Goal: Complete application form

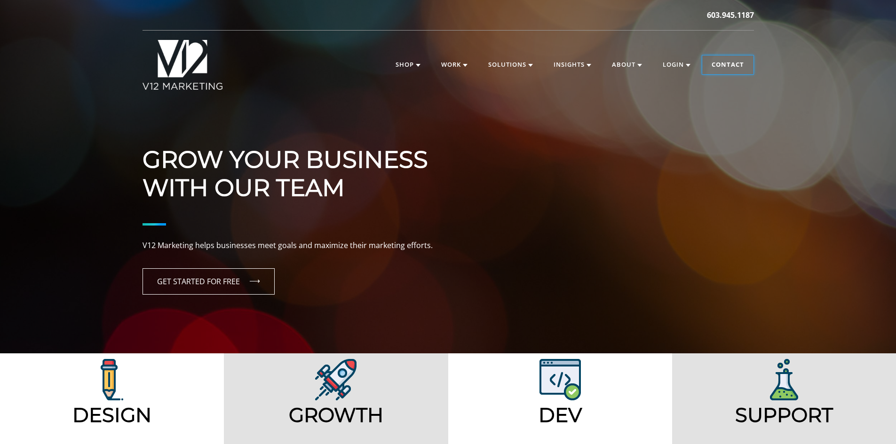
click at [725, 58] on link "Contact" at bounding box center [727, 64] width 51 height 19
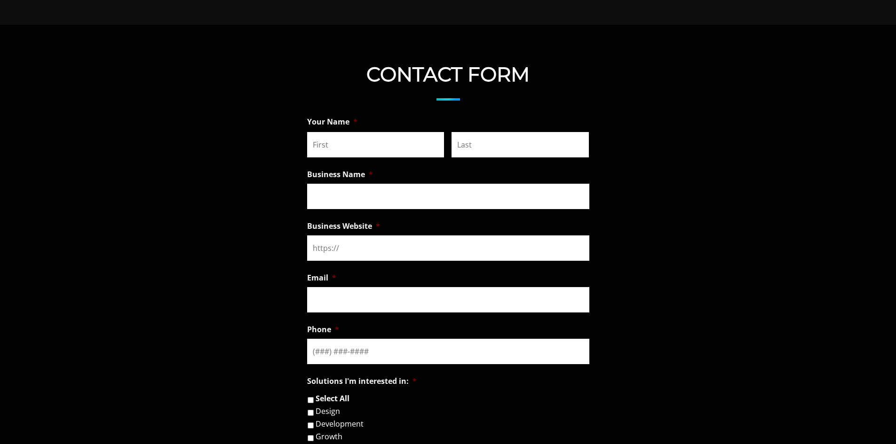
scroll to position [658, 0]
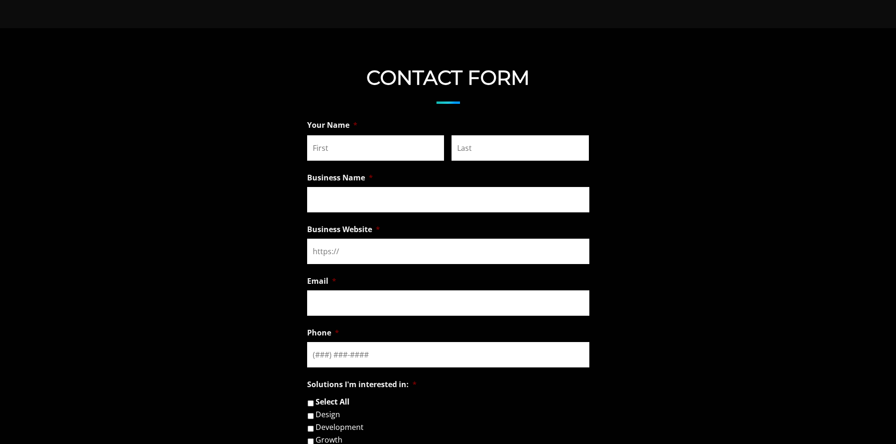
click at [407, 145] on input "First" at bounding box center [375, 147] width 137 height 25
type input "Austin"
type input "Dey"
type input "deyaustin1@gmail.com"
type input "(208) 731-0754"
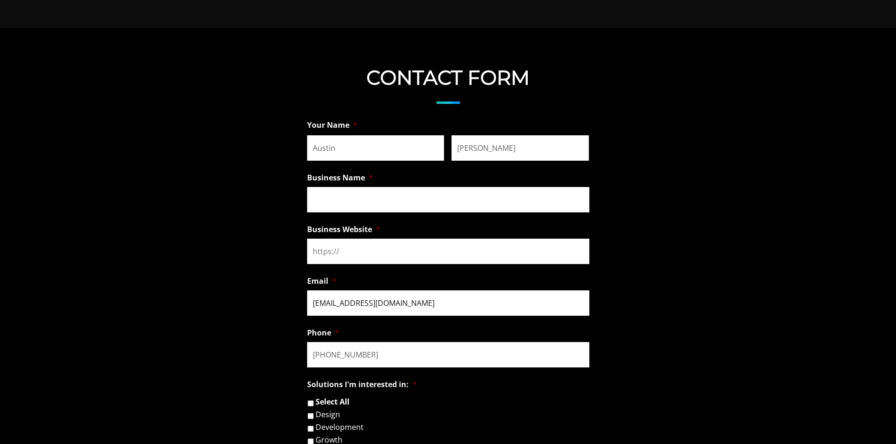
drag, startPoint x: 418, startPoint y: 308, endPoint x: 283, endPoint y: 300, distance: 134.7
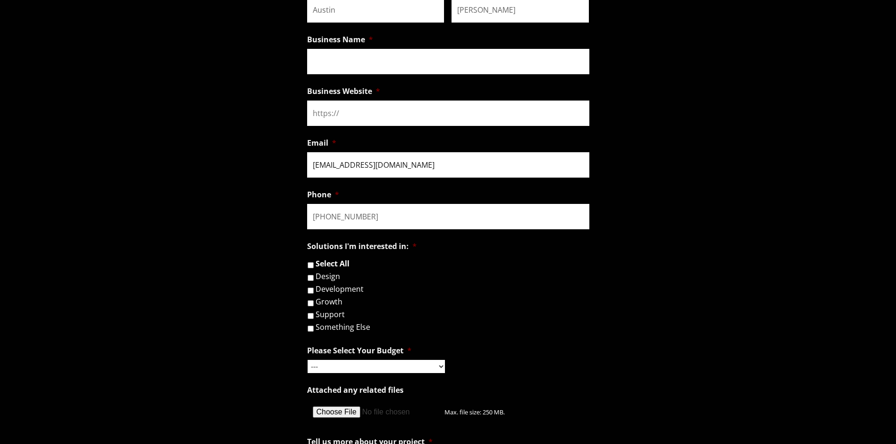
scroll to position [800, 0]
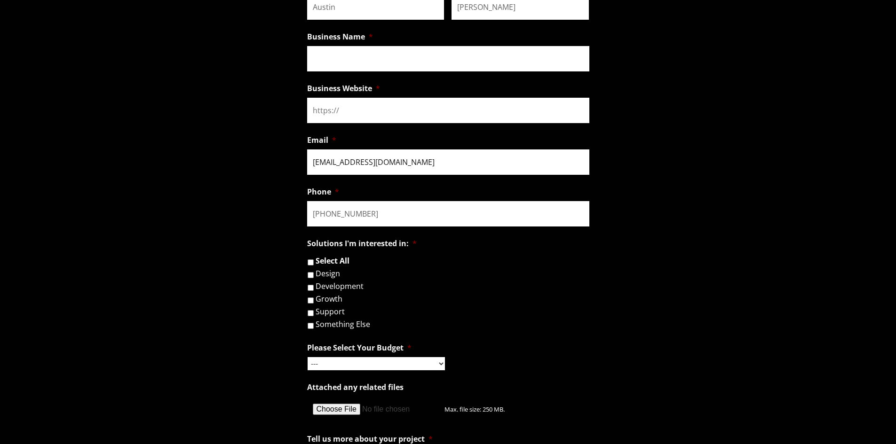
type input "austind@leasesolutions.com"
click at [310, 287] on input "Development" at bounding box center [311, 288] width 6 height 6
click at [310, 289] on input "Development" at bounding box center [311, 288] width 6 height 6
checkbox input "false"
click at [309, 274] on input "Design" at bounding box center [311, 275] width 6 height 6
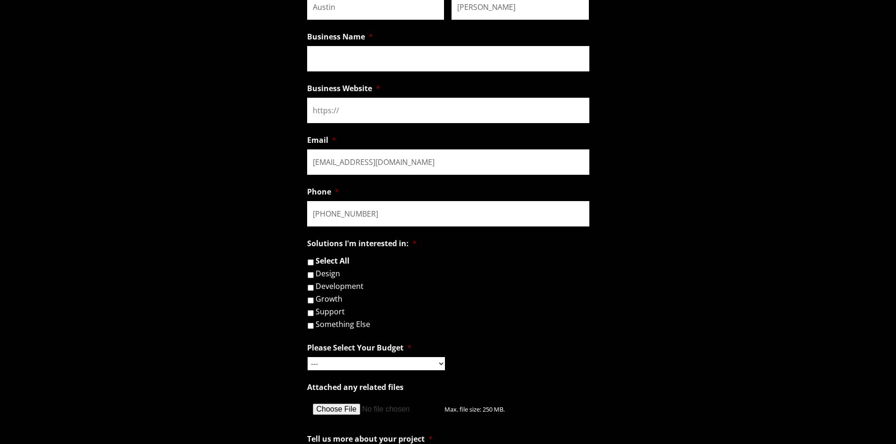
checkbox input "true"
click at [312, 286] on input "Development" at bounding box center [311, 288] width 6 height 6
checkbox input "true"
click at [384, 364] on select "--- Hourly Support: $100 / Hour Less than $1,000 $1,000 - $5,000 $5,000 - $20,0…" at bounding box center [376, 363] width 137 height 13
select select "$5,000 - $20,000"
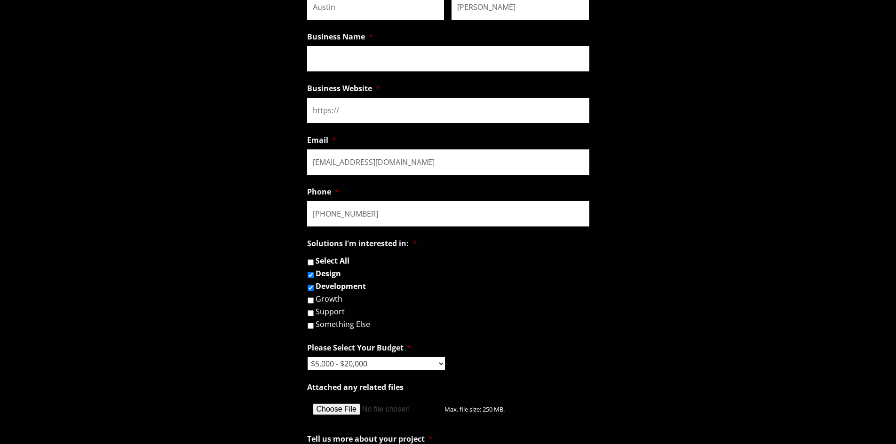
click at [308, 357] on select "--- Hourly Support: $100 / Hour Less than $1,000 $1,000 - $5,000 $5,000 - $20,0…" at bounding box center [376, 363] width 137 height 13
click at [554, 289] on li "Development" at bounding box center [452, 286] width 290 height 9
click at [339, 110] on input "Business Website *" at bounding box center [448, 110] width 282 height 25
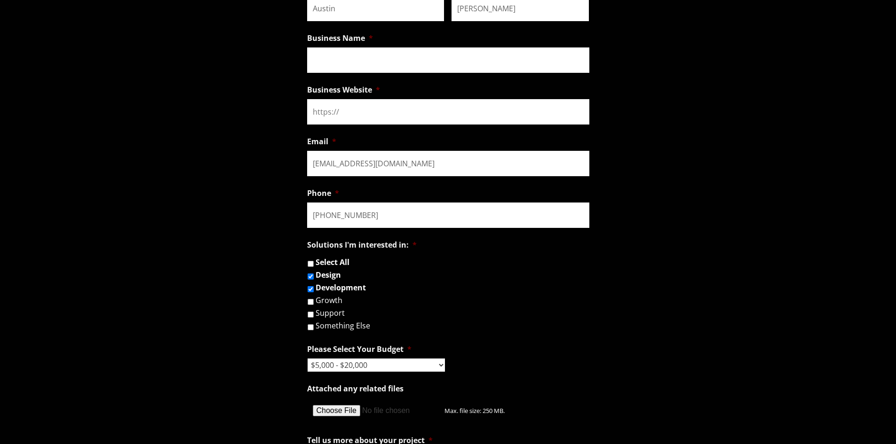
scroll to position [894, 0]
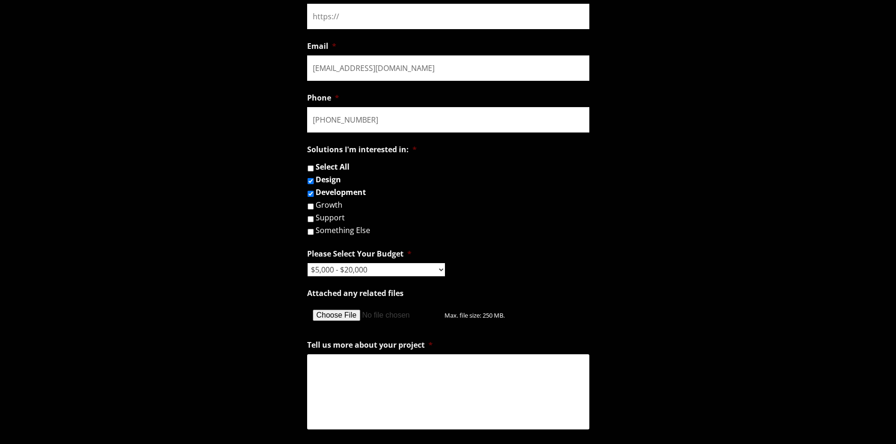
click at [351, 379] on textarea "Tell us more about your project *" at bounding box center [448, 392] width 282 height 75
paste textarea "Lease Solutions helps drivers complete their lease buyouts end-to-end: we arran…"
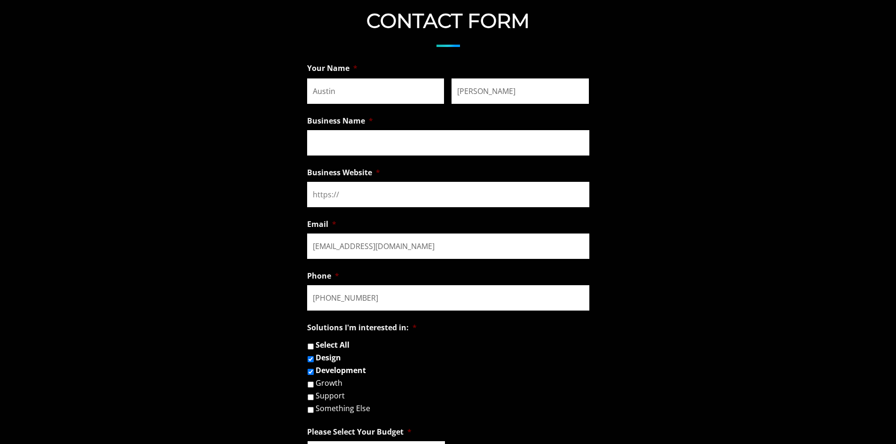
scroll to position [564, 0]
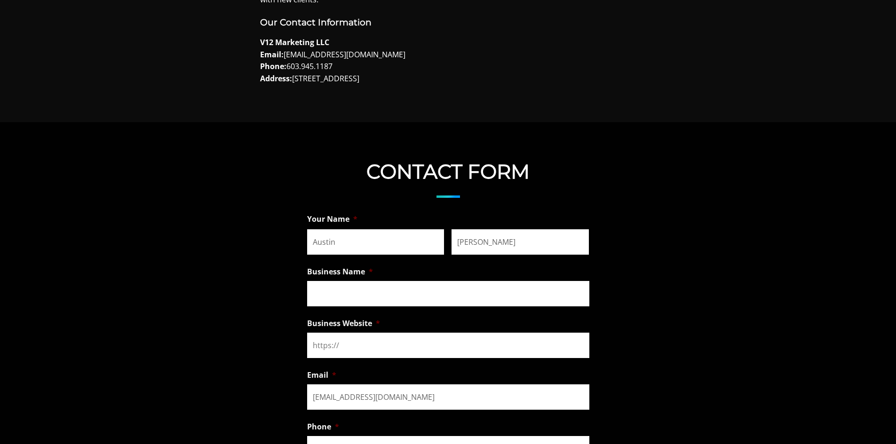
type textarea "Lease Solutions helps drivers complete their lease buyouts end-to-end: we arran…"
click at [335, 292] on input "Business Name *" at bounding box center [448, 293] width 282 height 25
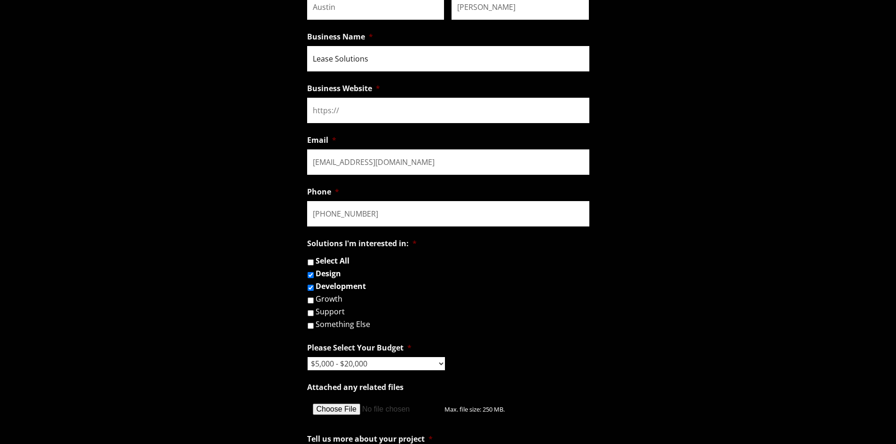
type input "Lease Solutions"
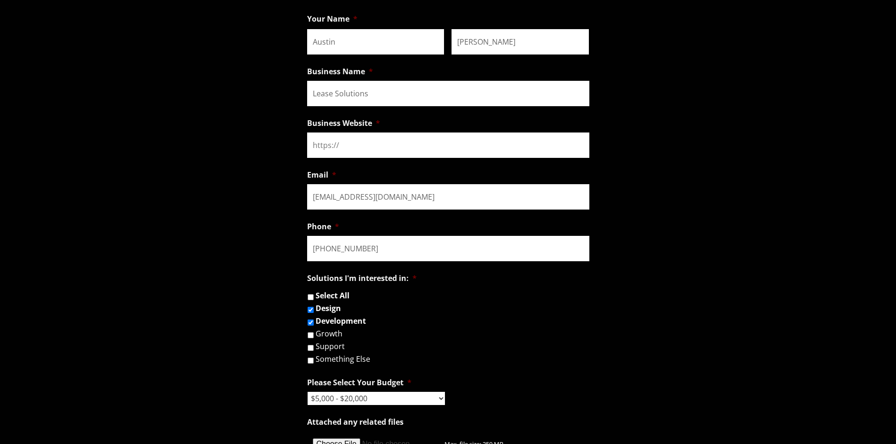
scroll to position [705, 0]
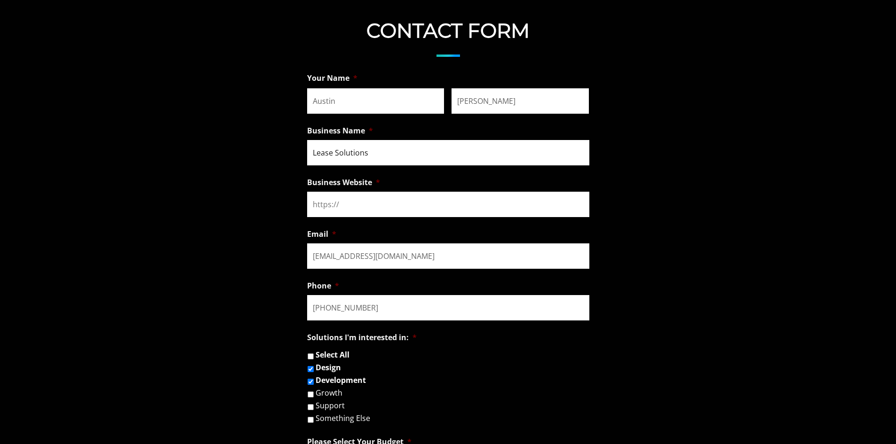
click at [364, 159] on input "Lease Solutions" at bounding box center [448, 152] width 282 height 25
drag, startPoint x: 363, startPoint y: 159, endPoint x: 330, endPoint y: 205, distance: 55.9
click at [330, 207] on input "Business Website *" at bounding box center [448, 204] width 282 height 25
paste input "leasesolutions.com"
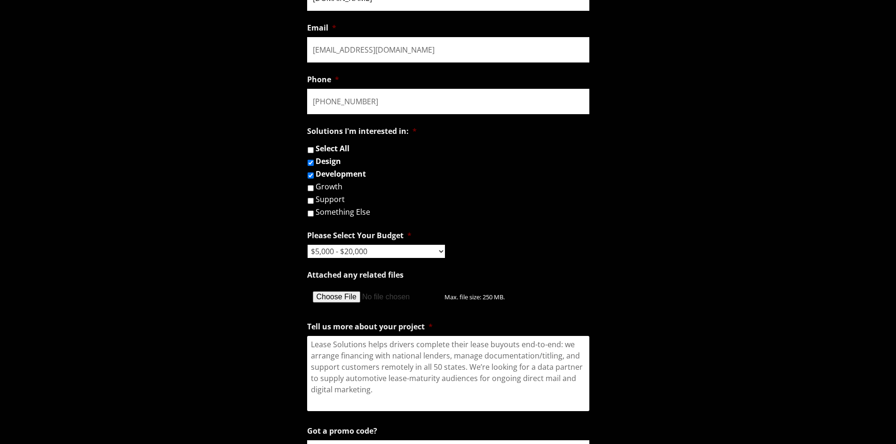
scroll to position [1035, 0]
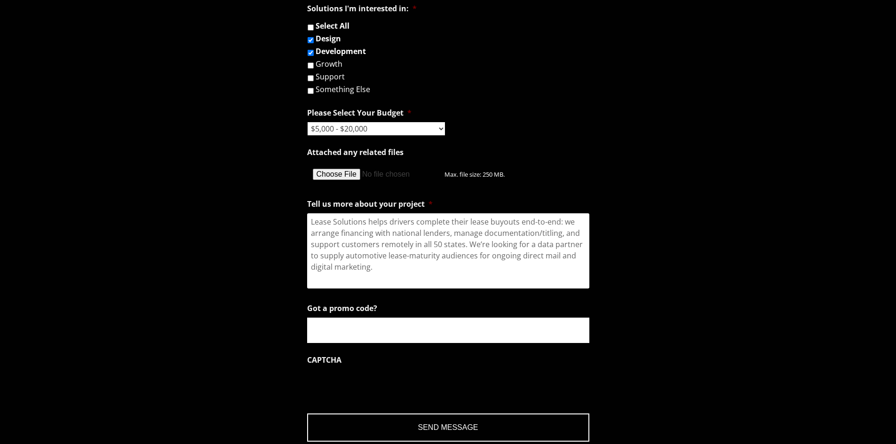
type input "leasesolutions.com"
click at [432, 125] on select "--- Hourly Support: $100 / Hour Less than $1,000 $1,000 - $5,000 $5,000 - $20,0…" at bounding box center [376, 128] width 137 height 13
click at [524, 111] on li "Please Select Your Budget * --- Hourly Support: $100 / Hour Less than $1,000 $1…" at bounding box center [448, 119] width 282 height 32
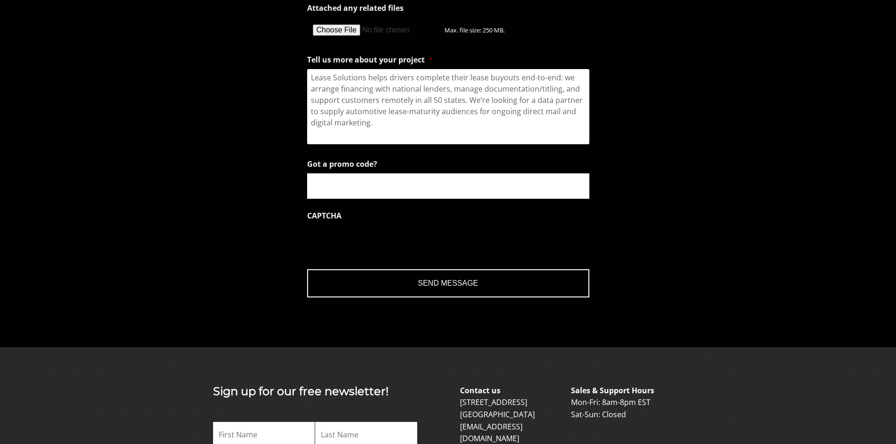
scroll to position [1270, 0]
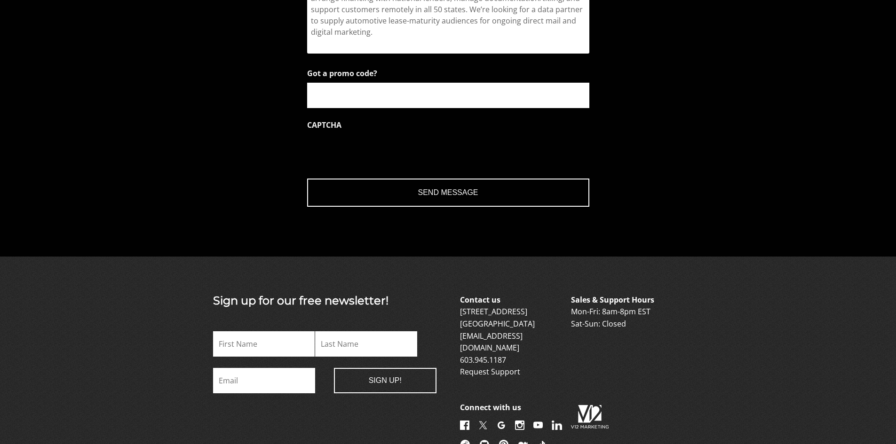
click at [420, 183] on input "Send Message" at bounding box center [448, 193] width 282 height 28
click at [436, 203] on input "Send Message" at bounding box center [448, 193] width 282 height 28
